Goal: Transaction & Acquisition: Book appointment/travel/reservation

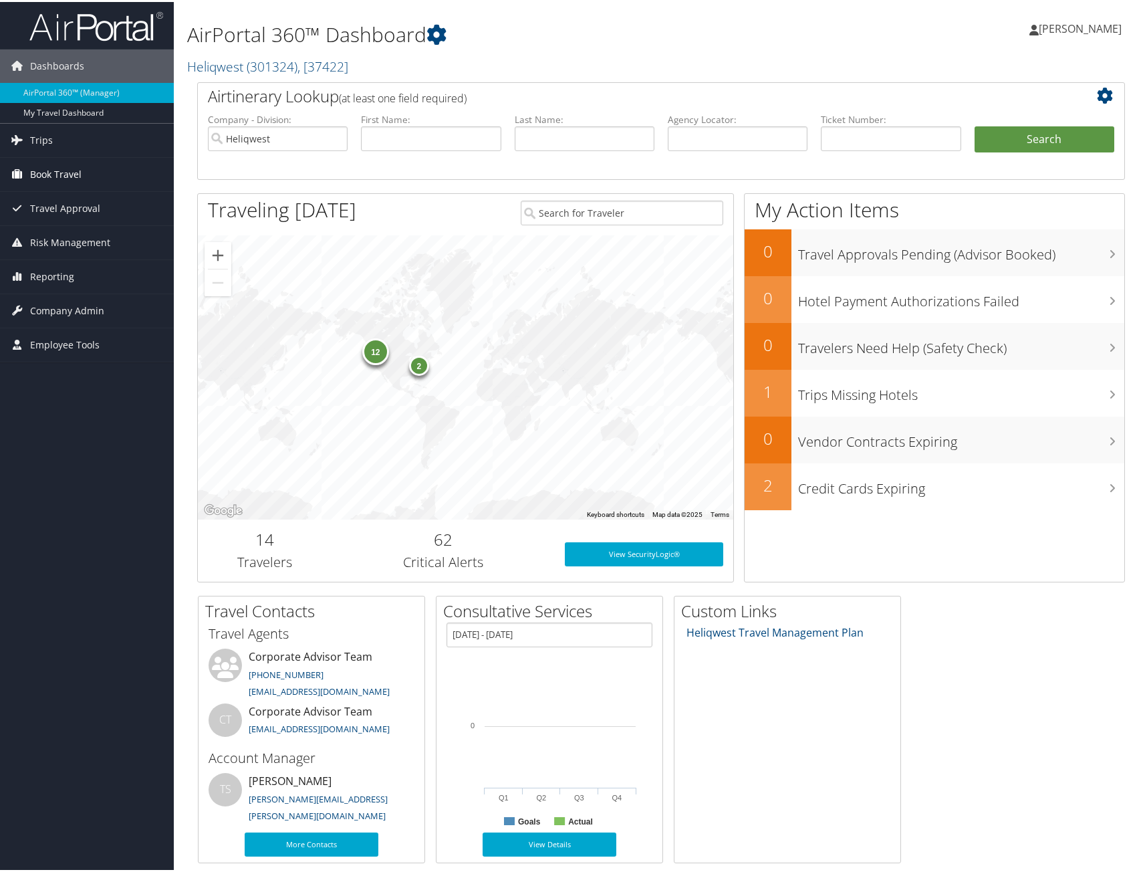
click at [74, 170] on span "Book Travel" at bounding box center [55, 172] width 51 height 33
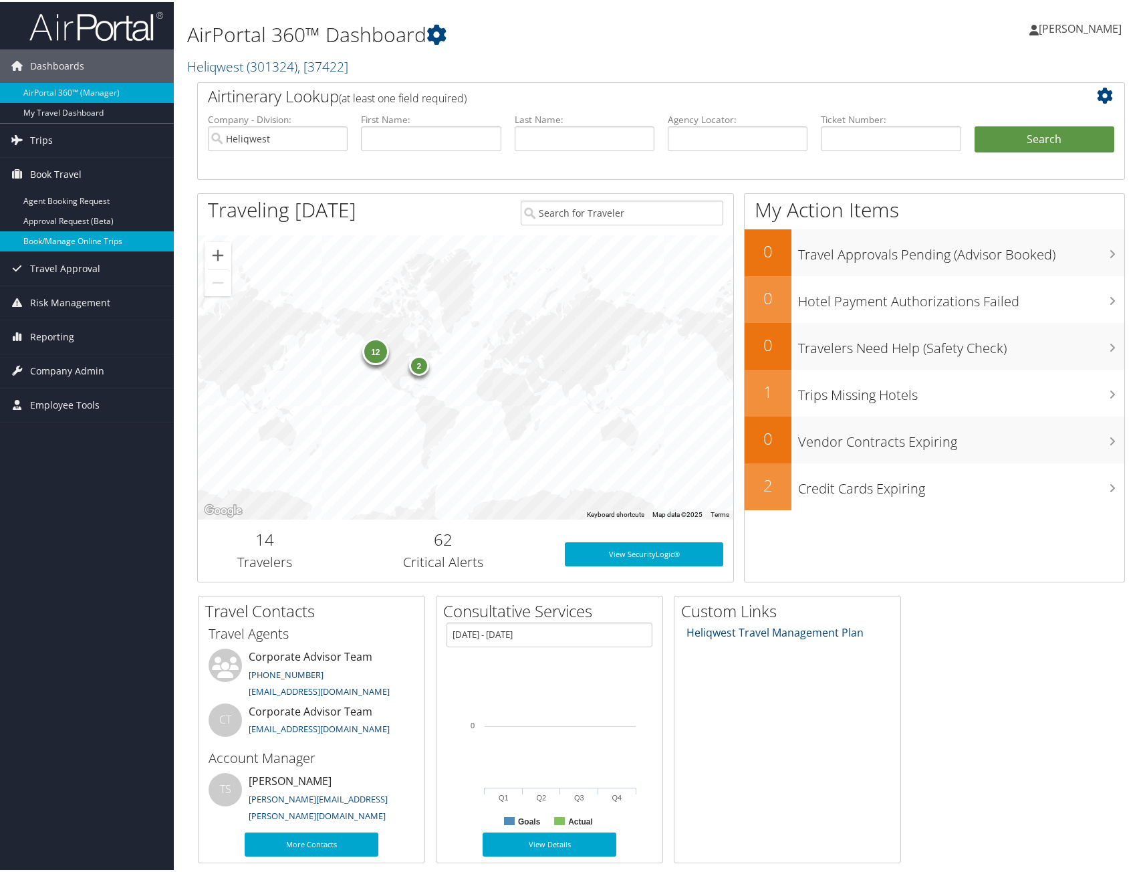
click at [79, 235] on link "Book/Manage Online Trips" at bounding box center [87, 239] width 174 height 20
click at [1085, 25] on span "[PERSON_NAME]" at bounding box center [1080, 26] width 83 height 15
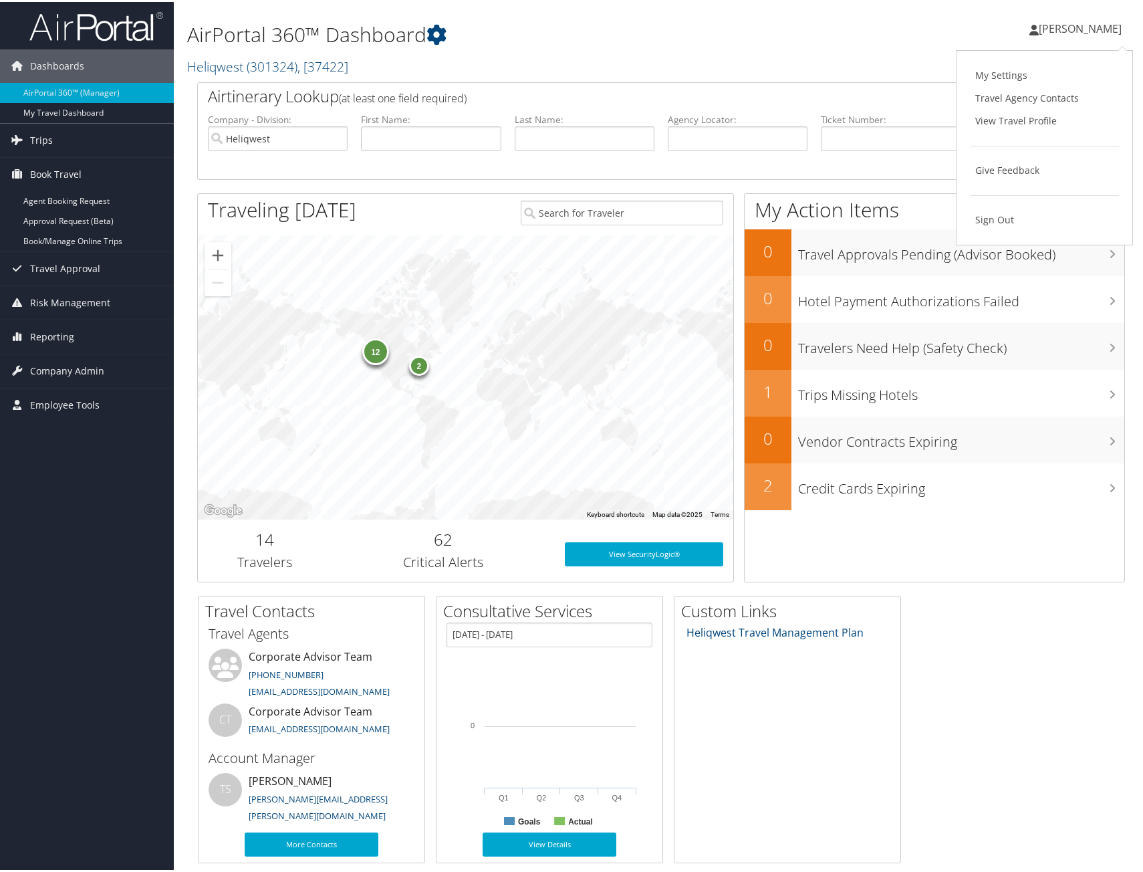
click at [1053, 31] on span "[PERSON_NAME]" at bounding box center [1080, 26] width 83 height 15
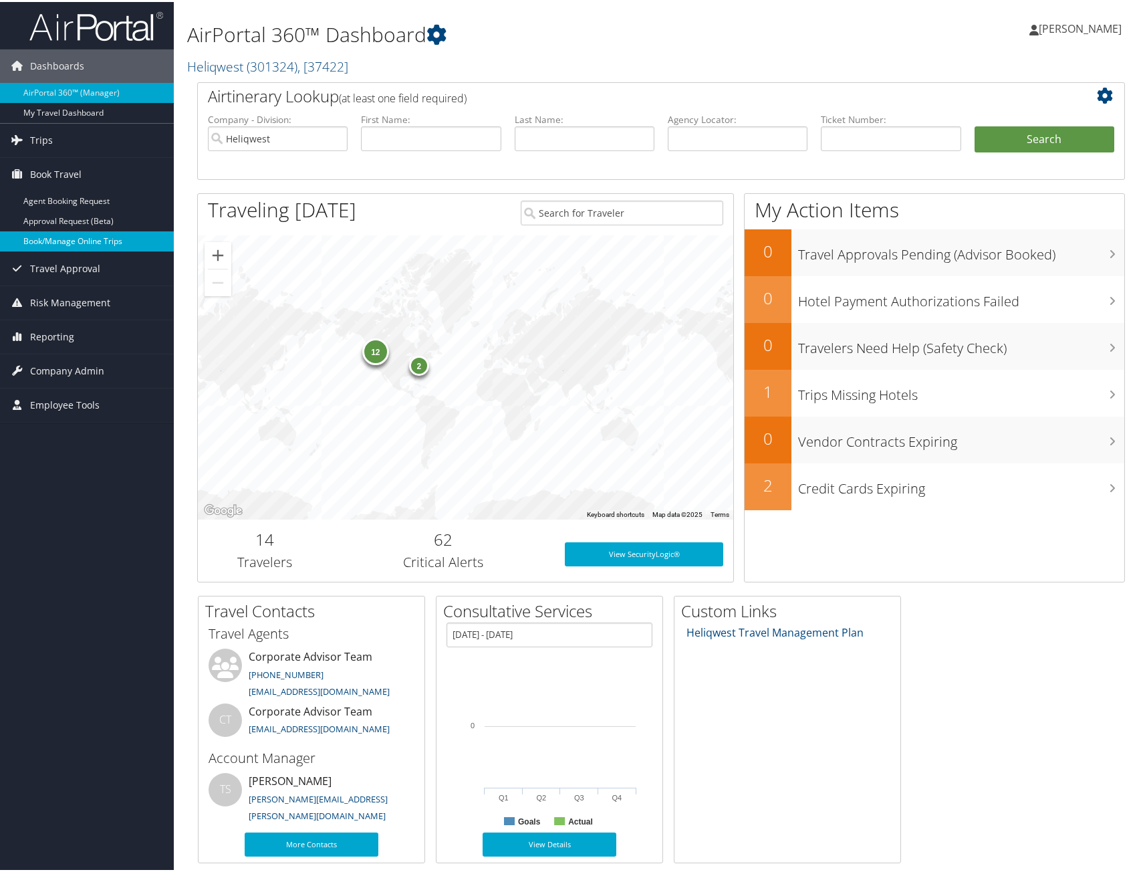
click at [70, 235] on link "Book/Manage Online Trips" at bounding box center [87, 239] width 174 height 20
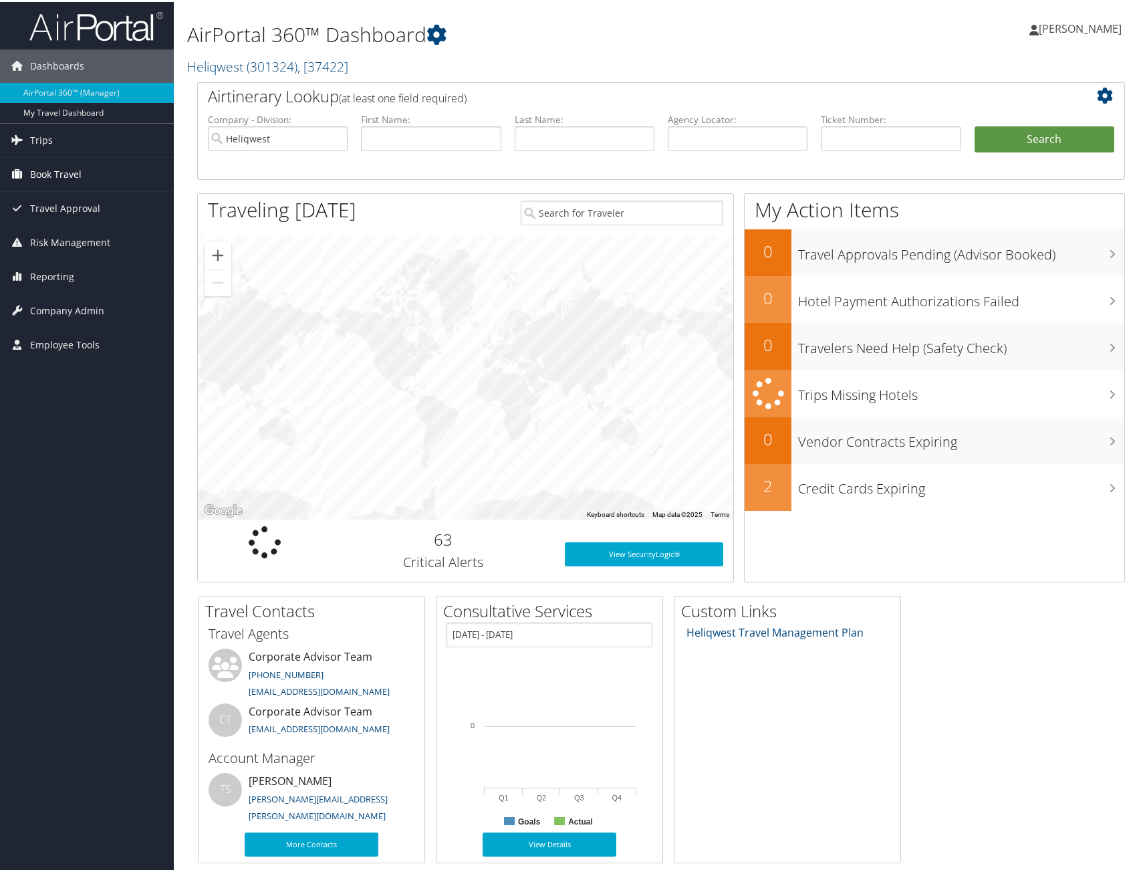
click at [59, 173] on span "Book Travel" at bounding box center [55, 172] width 51 height 33
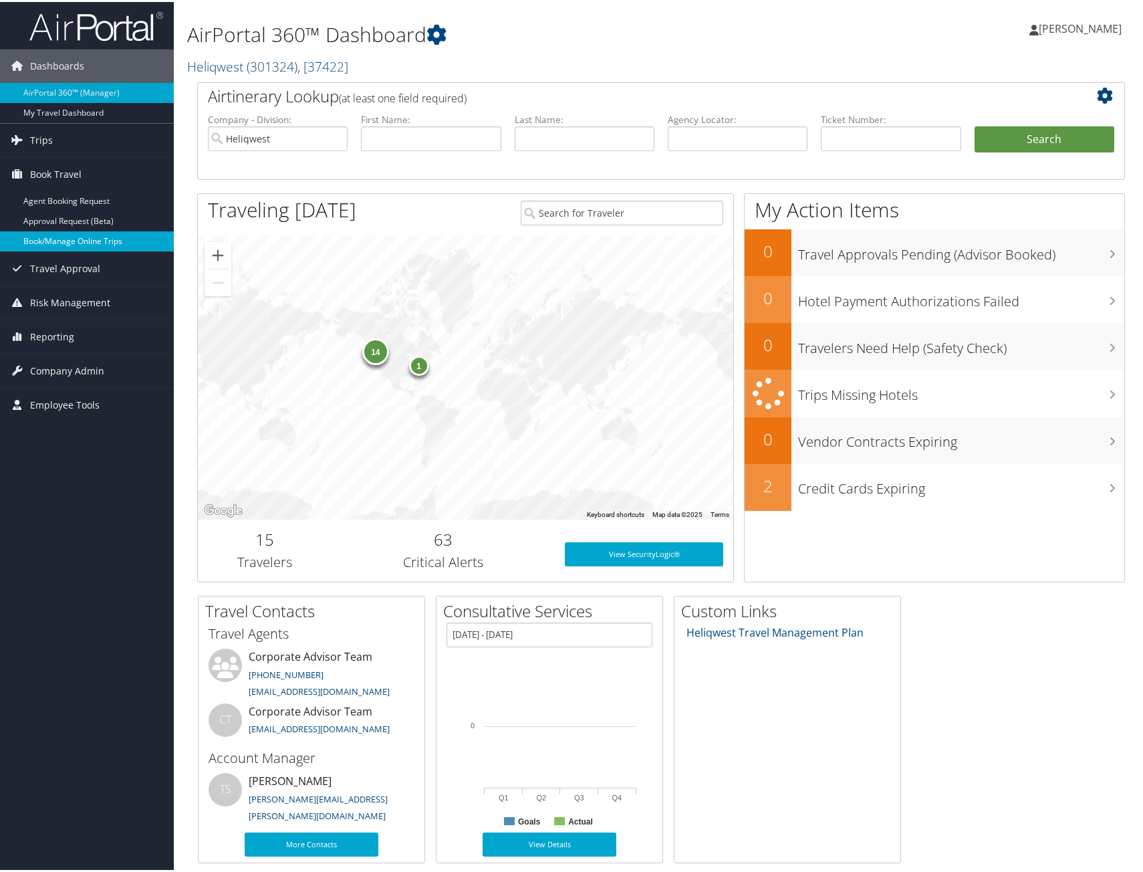
click at [71, 241] on link "Book/Manage Online Trips" at bounding box center [87, 239] width 174 height 20
